Goal: Obtain resource: Download file/media

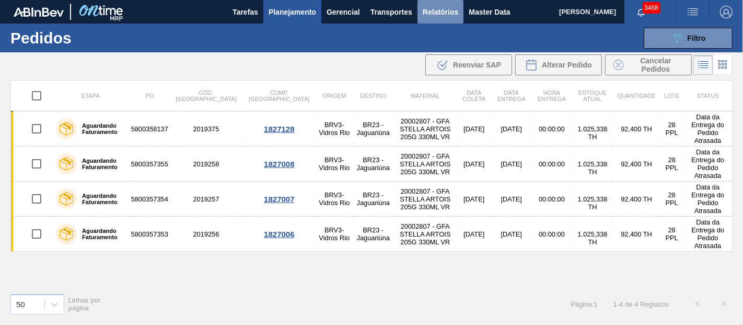
click at [427, 16] on span "Relatórios" at bounding box center [441, 12] width 36 height 13
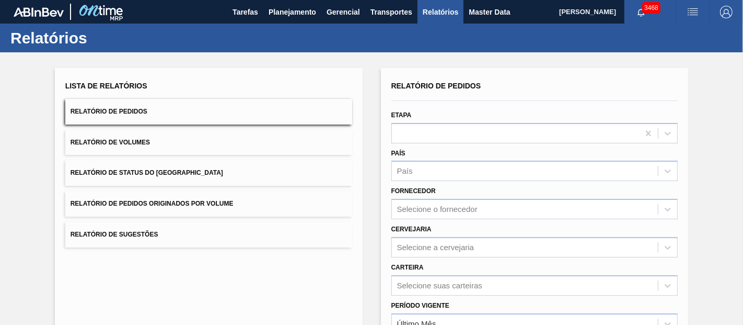
click at [203, 201] on span "Relatório de Pedidos Originados por Volume" at bounding box center [152, 203] width 163 height 7
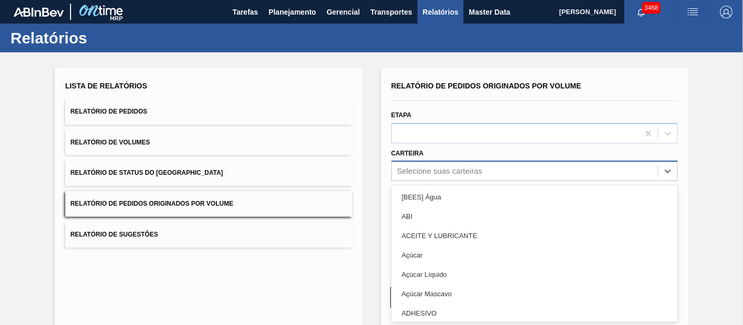
click at [425, 171] on div "Relatório de Pedidos Originados por Volume Etapa Carteira option [BEES] Água fo…" at bounding box center [534, 173] width 287 height 190
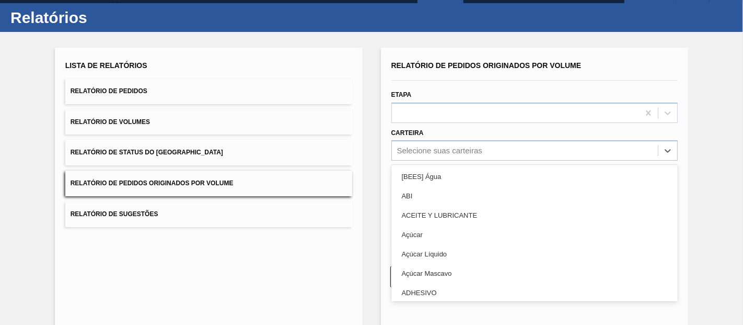
scroll to position [21, 0]
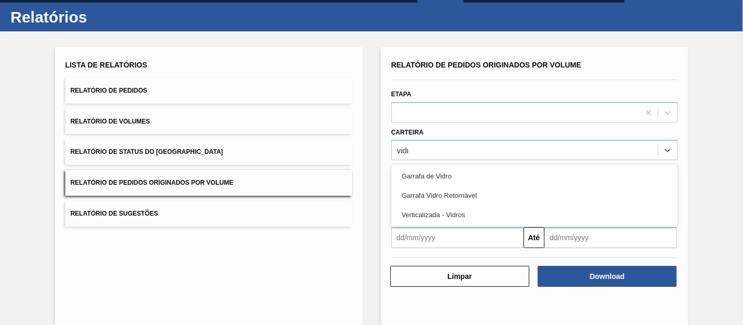
type input "vidro"
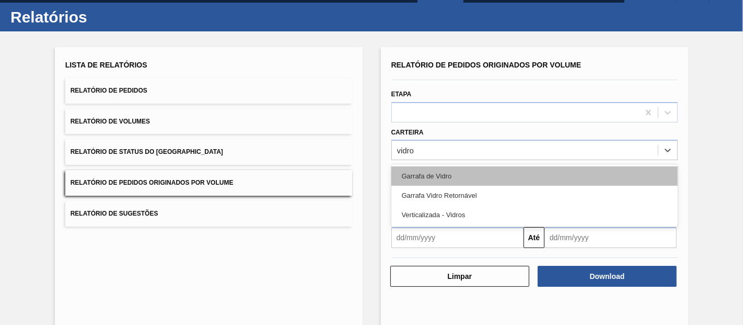
click at [433, 178] on div "Garrafa de Vidro" at bounding box center [534, 175] width 287 height 19
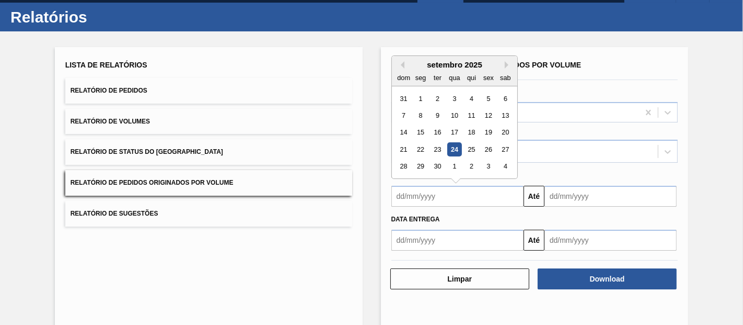
click at [433, 199] on input "text" at bounding box center [457, 196] width 132 height 21
click at [419, 99] on div "1" at bounding box center [420, 98] width 14 height 14
type input "[DATE]"
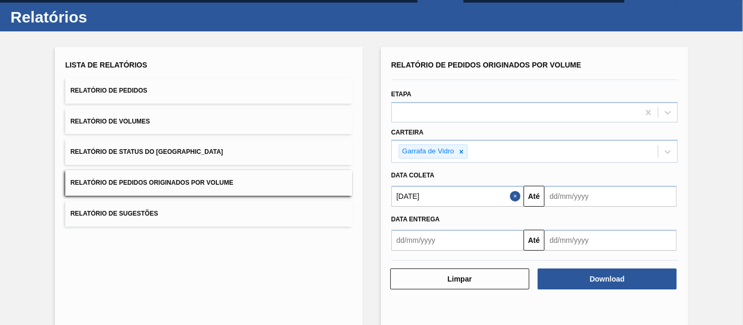
click at [584, 192] on input "text" at bounding box center [611, 196] width 132 height 21
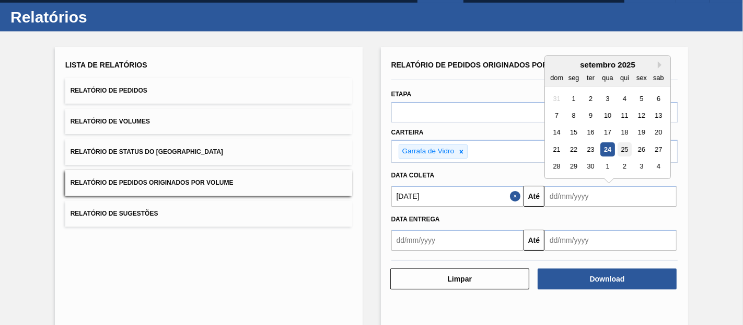
click at [623, 148] on div "25" at bounding box center [625, 149] width 14 height 14
type input "[DATE]"
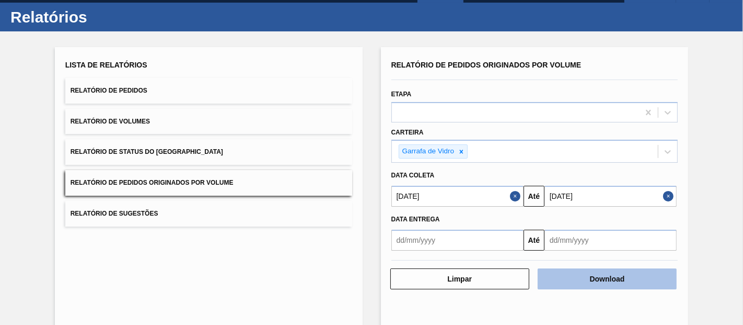
click at [566, 270] on button "Download" at bounding box center [607, 278] width 139 height 21
